Goal: Navigation & Orientation: Find specific page/section

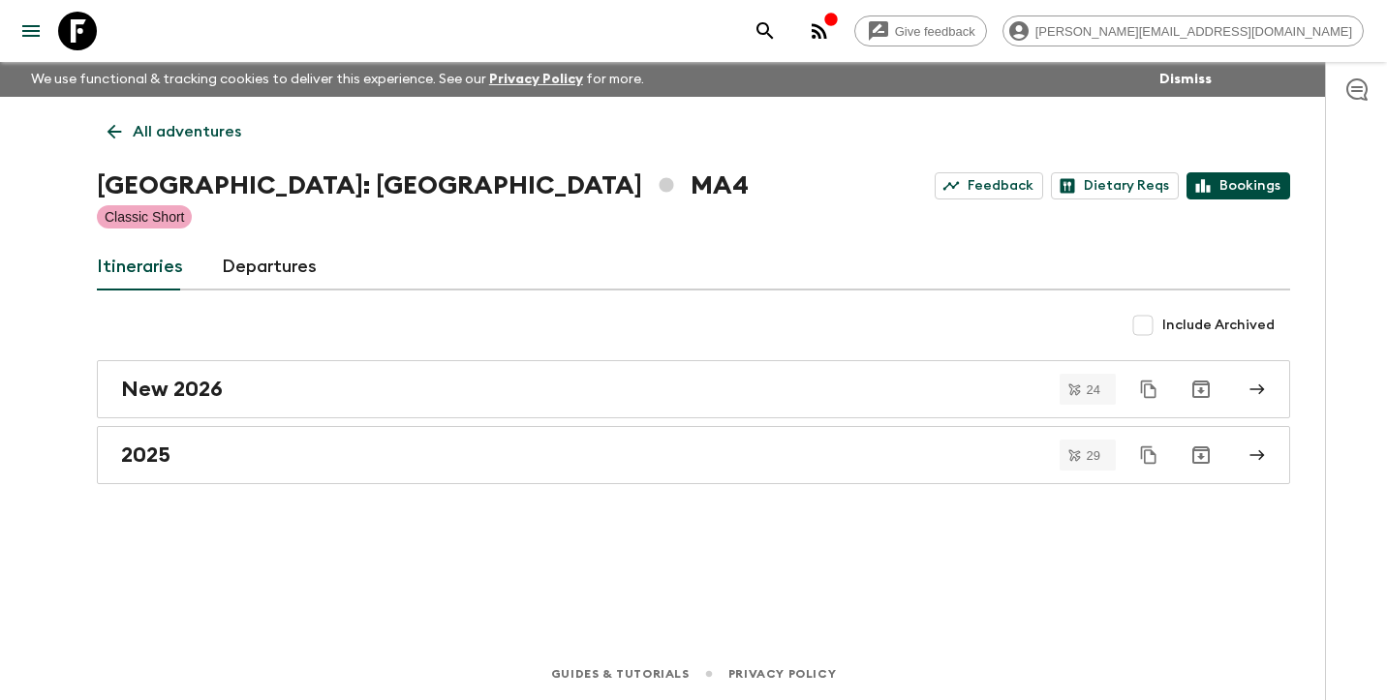
click at [1246, 183] on link "Bookings" at bounding box center [1238, 185] width 104 height 27
click at [185, 132] on p "All adventures" at bounding box center [187, 131] width 108 height 23
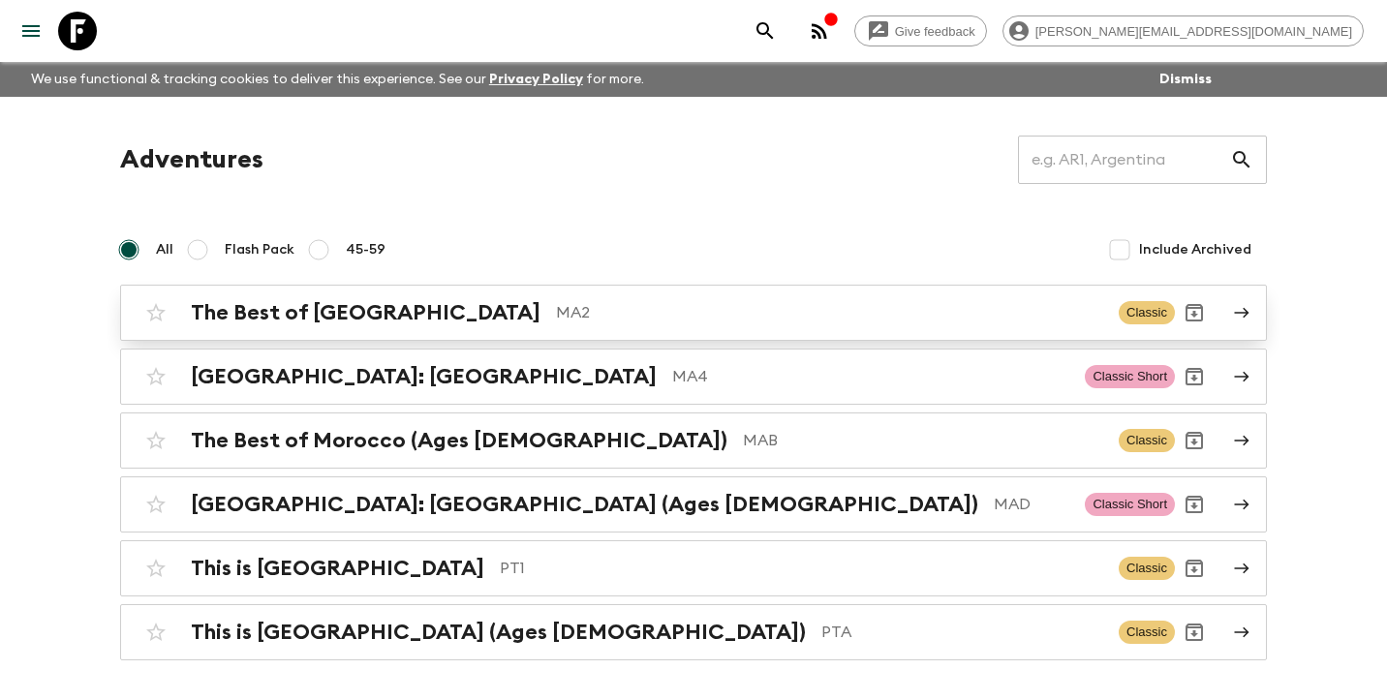
click at [253, 314] on h2 "The Best of [GEOGRAPHIC_DATA]" at bounding box center [366, 312] width 350 height 25
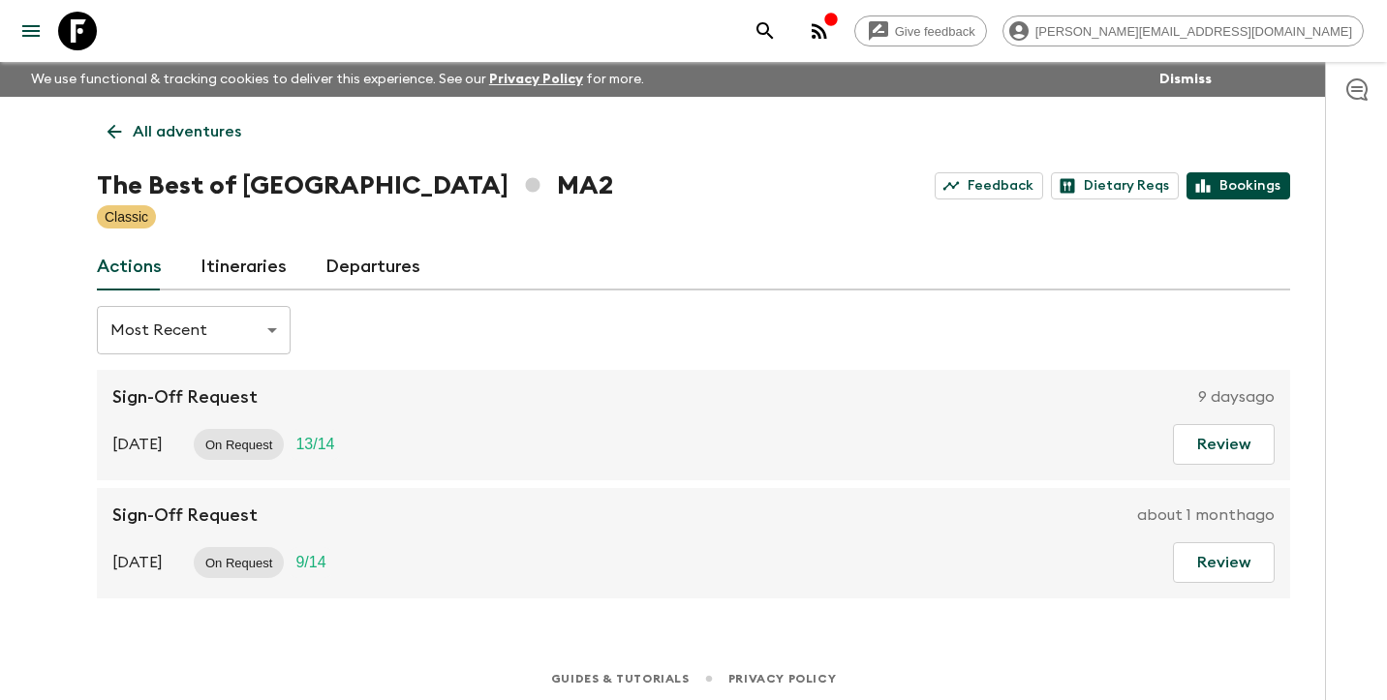
click at [1259, 188] on link "Bookings" at bounding box center [1238, 185] width 104 height 27
click at [182, 134] on p "All adventures" at bounding box center [187, 131] width 108 height 23
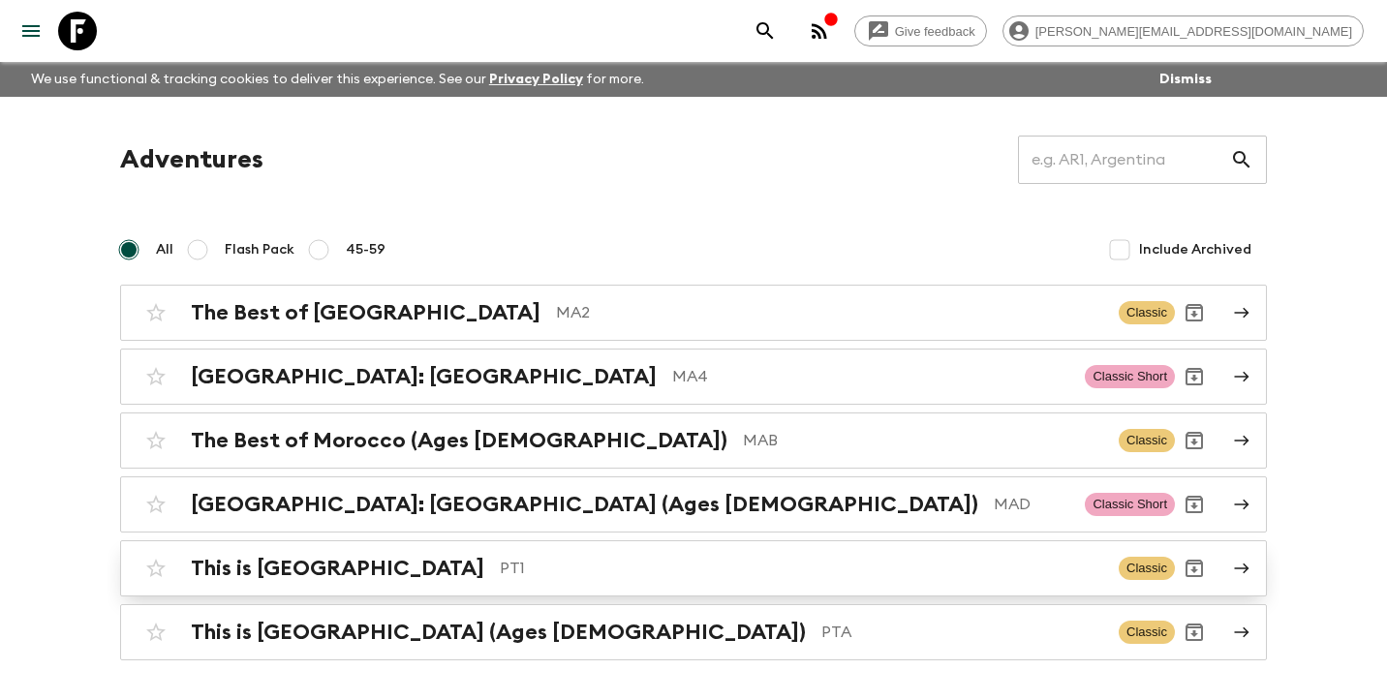
click at [283, 571] on h2 "This is [GEOGRAPHIC_DATA]" at bounding box center [337, 568] width 293 height 25
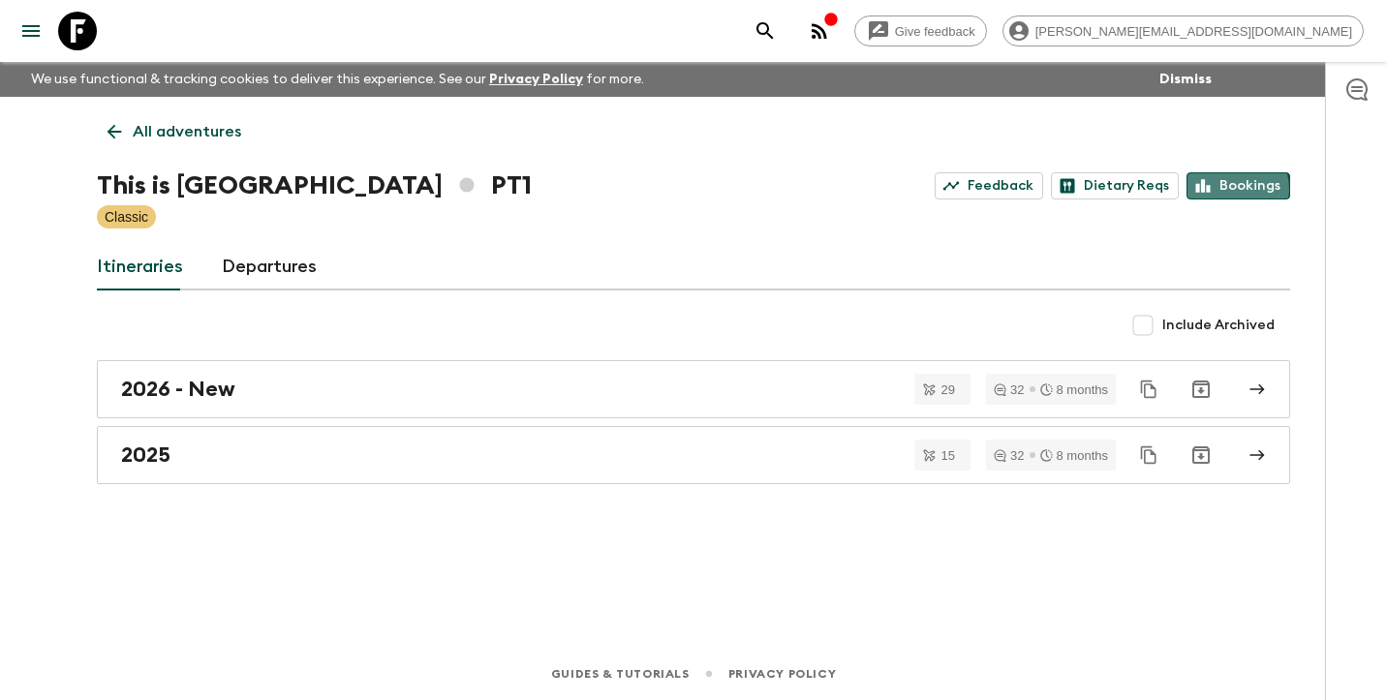
click at [1232, 189] on link "Bookings" at bounding box center [1238, 185] width 104 height 27
